Goal: Task Accomplishment & Management: Complete application form

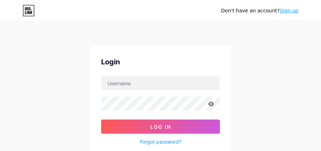
scroll to position [71, 0]
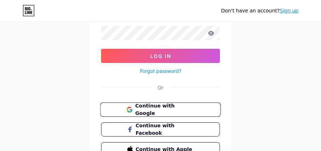
click at [142, 105] on button "Continue with Google" at bounding box center [160, 109] width 120 height 14
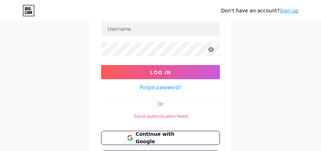
scroll to position [121, 0]
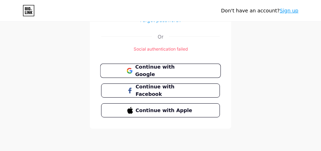
click at [188, 65] on button "Continue with Google" at bounding box center [160, 71] width 120 height 14
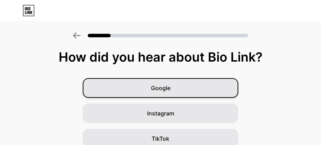
click at [166, 81] on div "Google" at bounding box center [160, 88] width 155 height 20
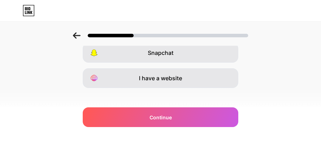
scroll to position [194, 0]
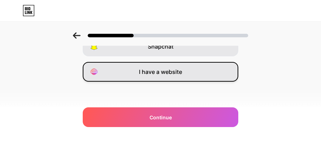
click at [162, 75] on span "I have a website" at bounding box center [160, 72] width 43 height 8
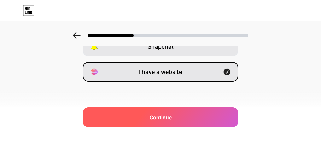
click at [161, 111] on div "Continue" at bounding box center [160, 118] width 155 height 20
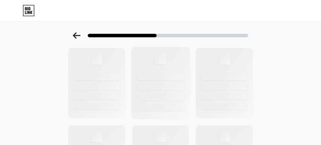
scroll to position [71, 0]
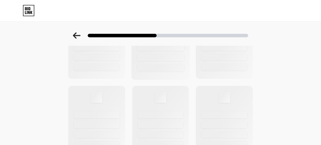
click at [163, 65] on div at bounding box center [160, 67] width 47 height 7
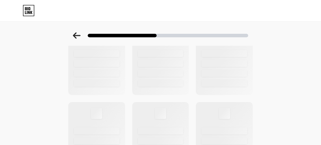
click at [211, 24] on div at bounding box center [160, 33] width 321 height 25
click at [78, 37] on icon at bounding box center [76, 35] width 7 height 6
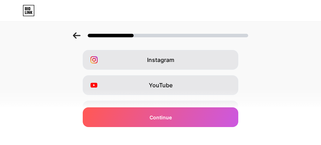
scroll to position [177, 0]
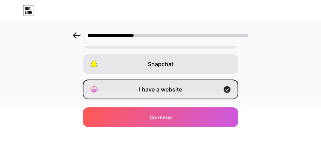
click at [167, 84] on div "I have a website" at bounding box center [160, 90] width 155 height 20
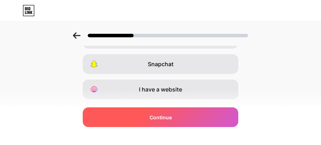
click at [162, 117] on span "Continue" at bounding box center [160, 117] width 22 height 7
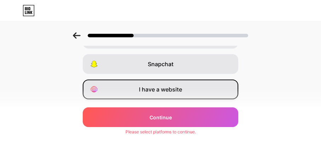
click at [160, 83] on div "I have a website" at bounding box center [160, 90] width 155 height 20
click at [154, 103] on div "Which platforms are you on? Instagram YouTube TikTok Facebook Twitter/X Buy Me …" at bounding box center [160, 4] width 321 height 261
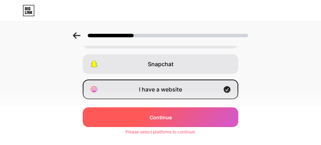
click at [154, 109] on div "Continue" at bounding box center [160, 118] width 155 height 20
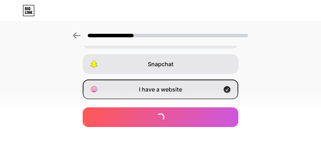
scroll to position [0, 0]
